Goal: Task Accomplishment & Management: Manage account settings

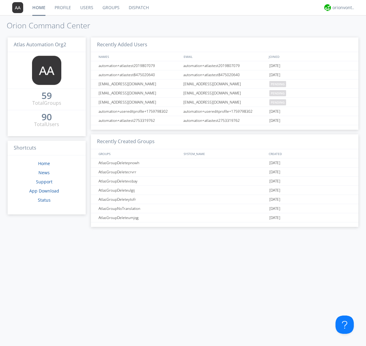
click at [86, 8] on link "Users" at bounding box center [87, 7] width 22 height 15
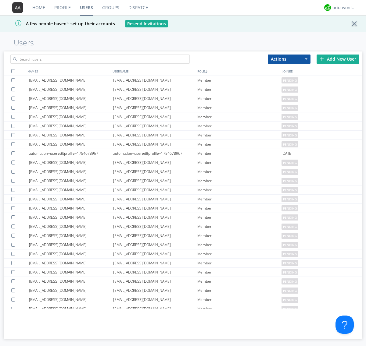
click at [338, 59] on div "Add New User" at bounding box center [338, 59] width 43 height 9
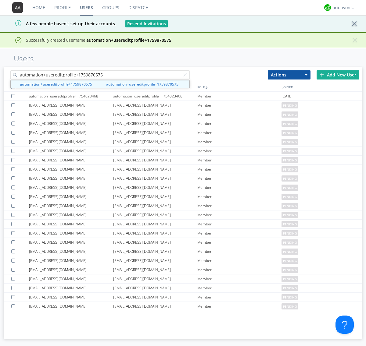
type input "automation+usereditprofile+1759870575"
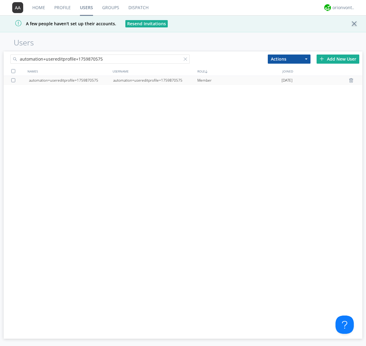
click at [155, 80] on div "automation+usereditprofile+1759870575" at bounding box center [155, 80] width 84 height 9
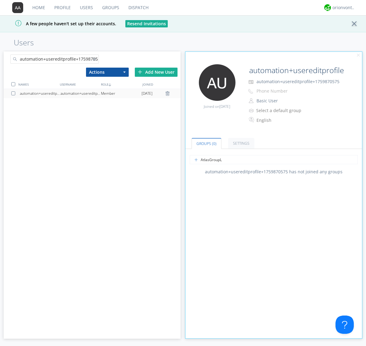
type input "AtlasGroupLoadTest"
